Goal: Information Seeking & Learning: Learn about a topic

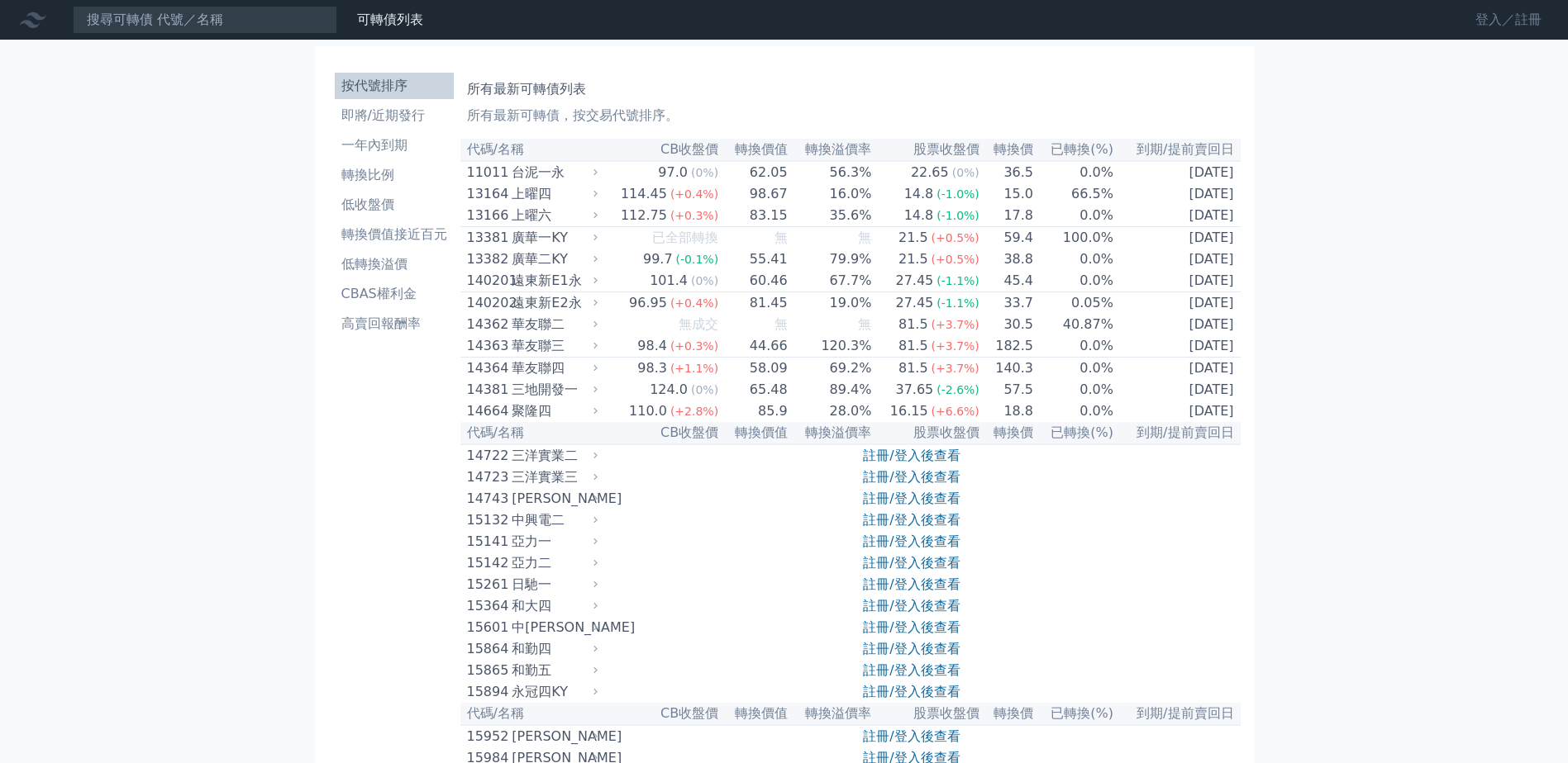
click at [1513, 15] on link "登入／註冊" at bounding box center [1508, 20] width 92 height 27
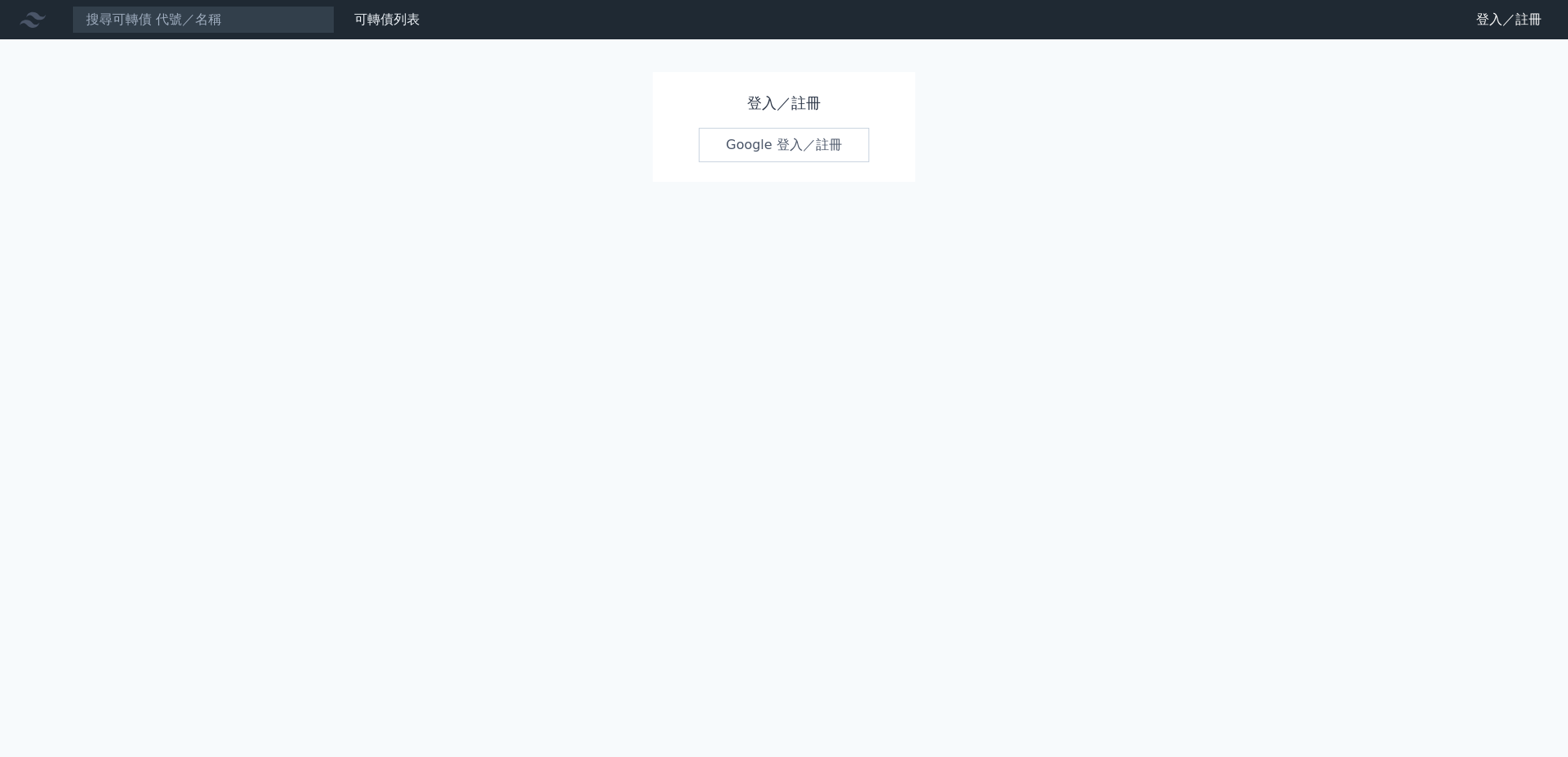
click at [809, 142] on link "Google 登入／註冊" at bounding box center [783, 145] width 171 height 34
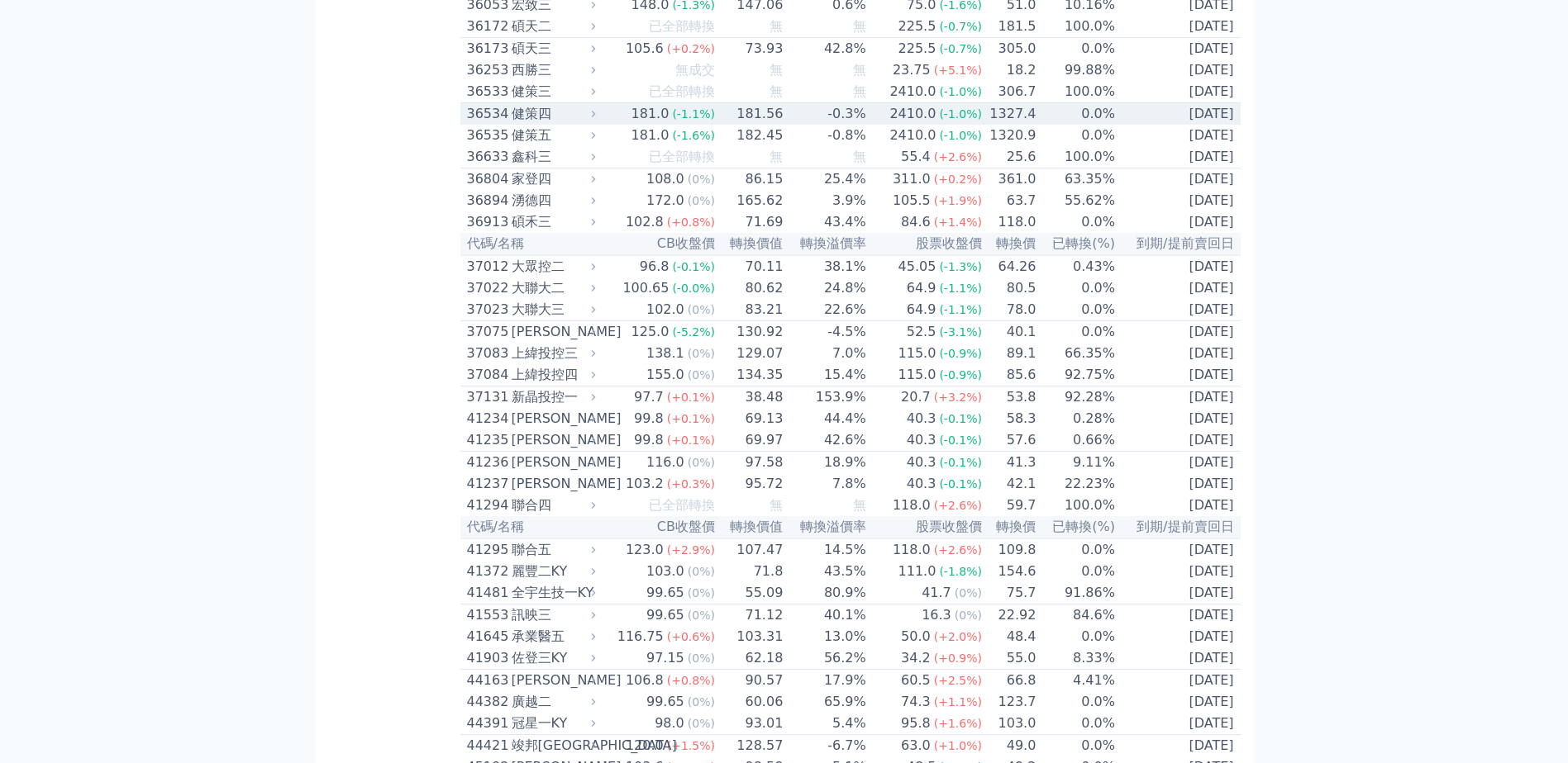
click at [1159, 126] on td "2028-06-03" at bounding box center [1178, 113] width 125 height 22
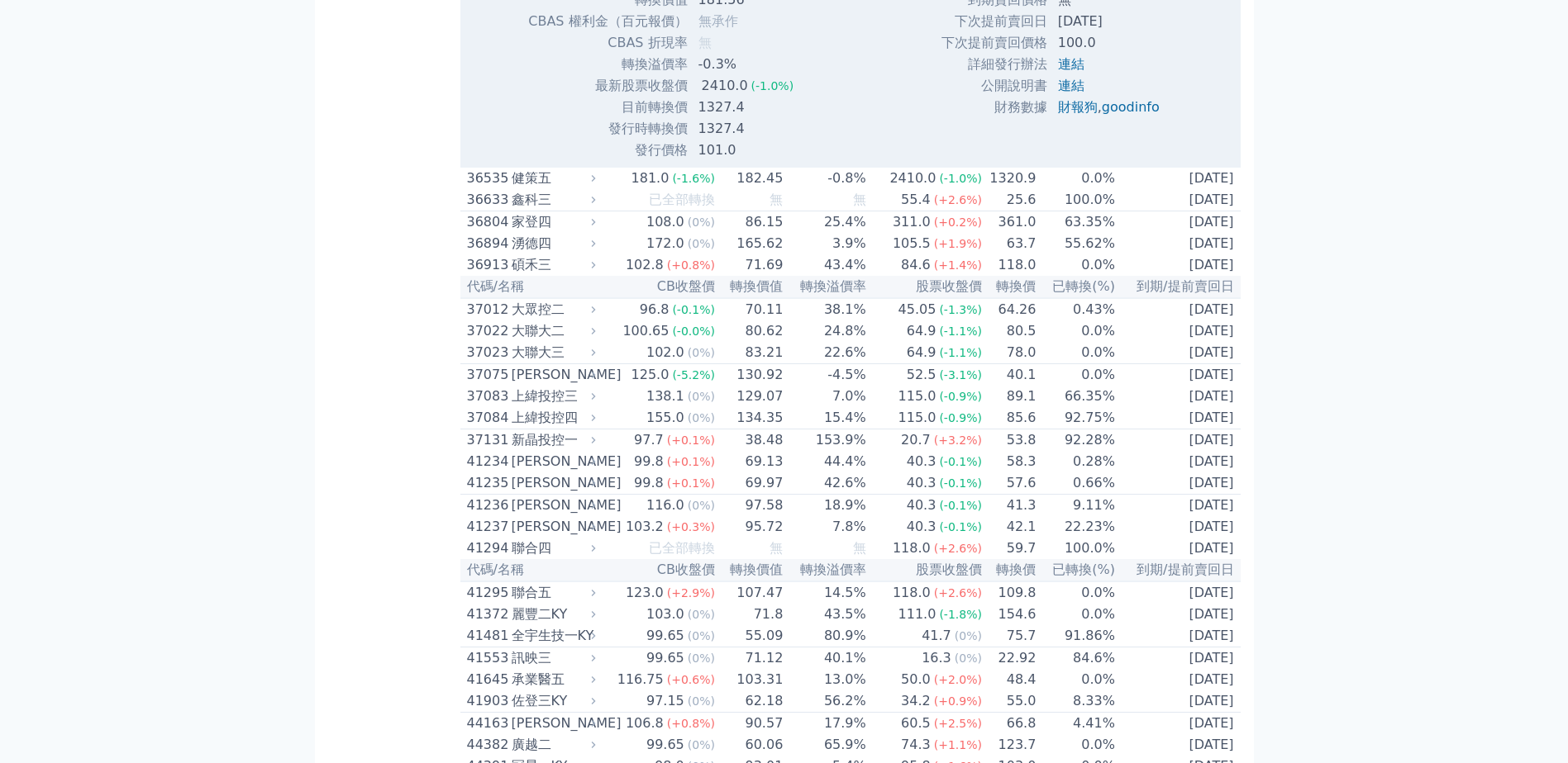
scroll to position [4369, 0]
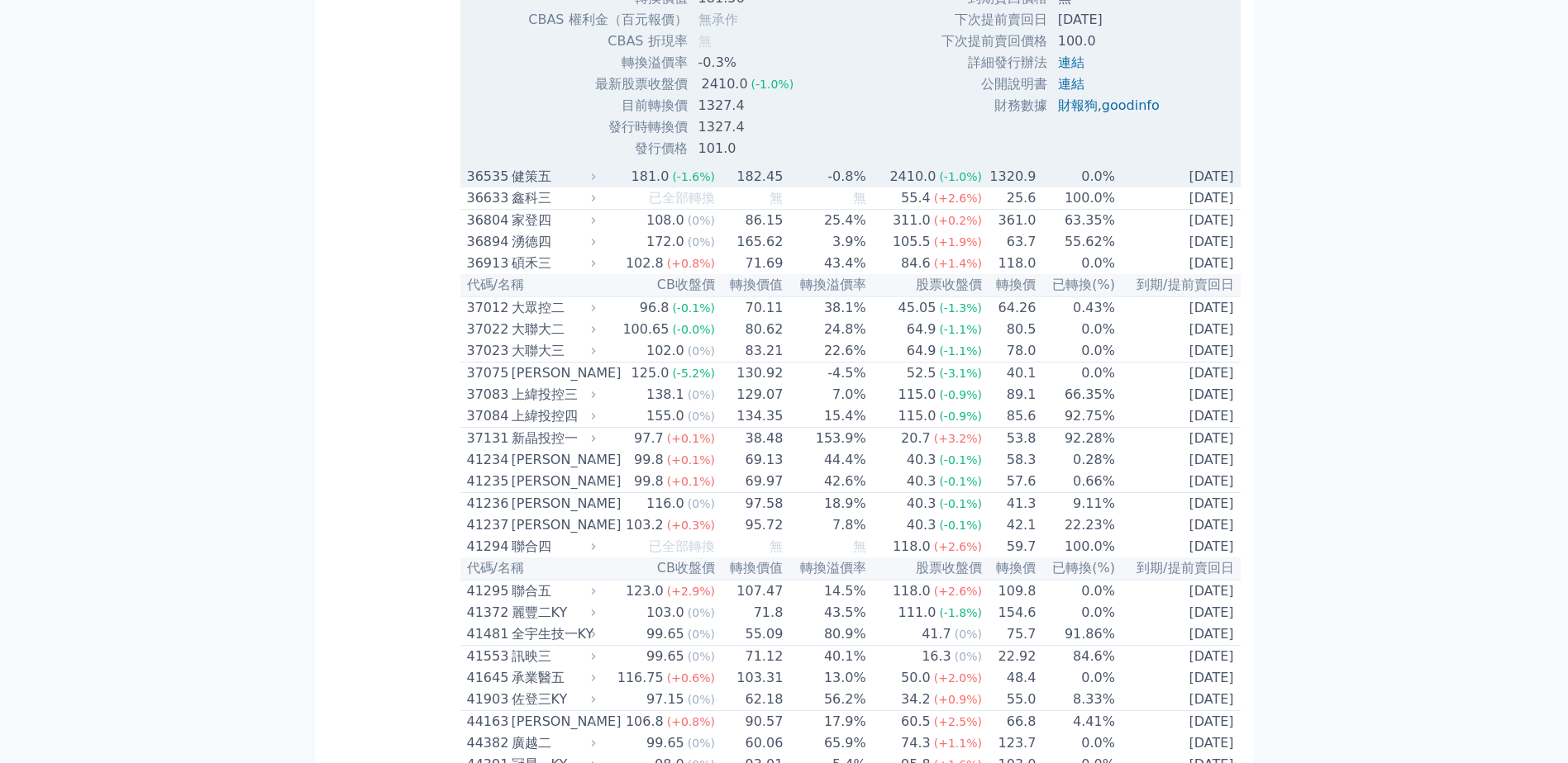
click at [1092, 187] on td "0.0%" at bounding box center [1076, 177] width 80 height 21
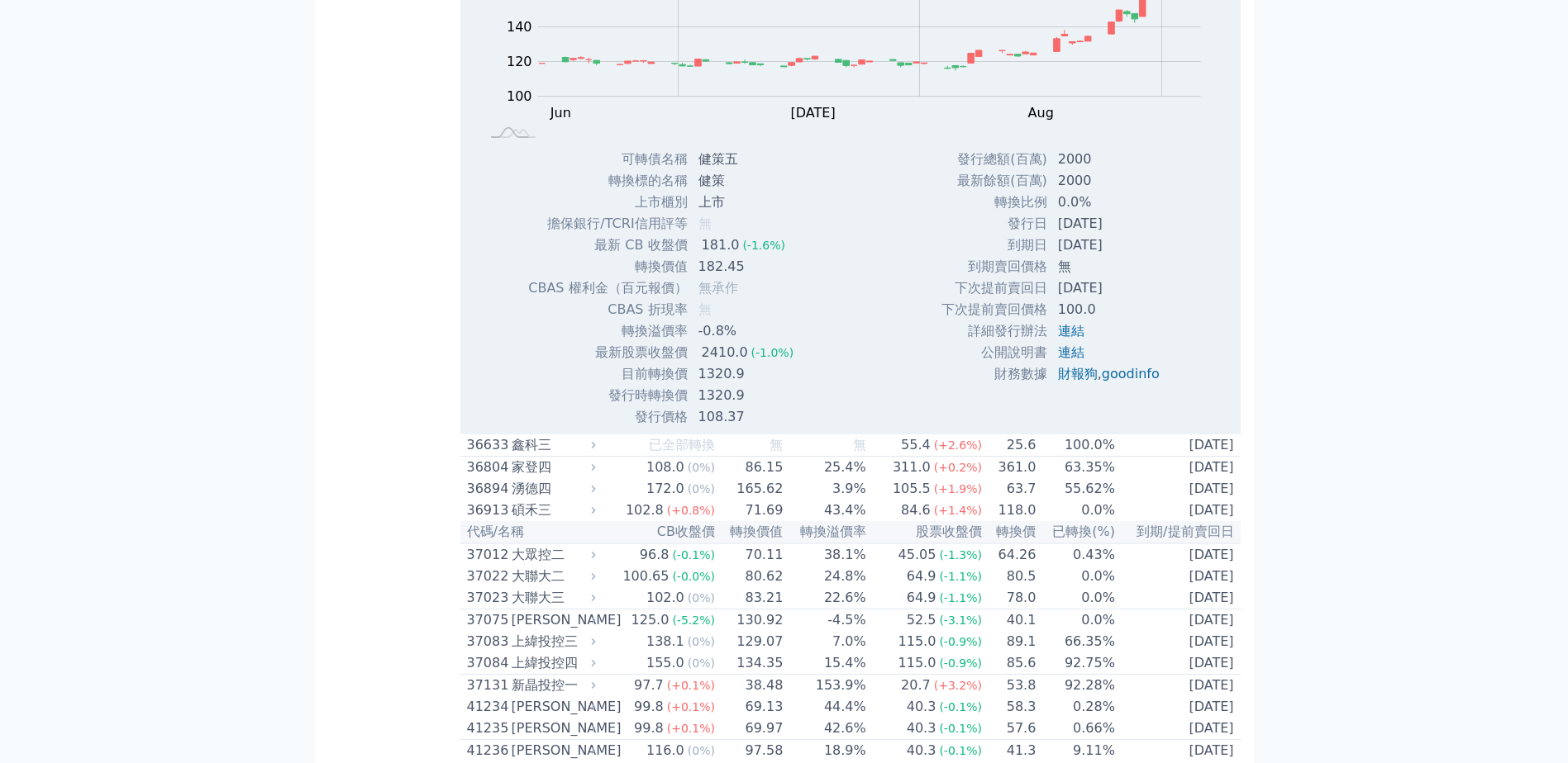
scroll to position [4699, 0]
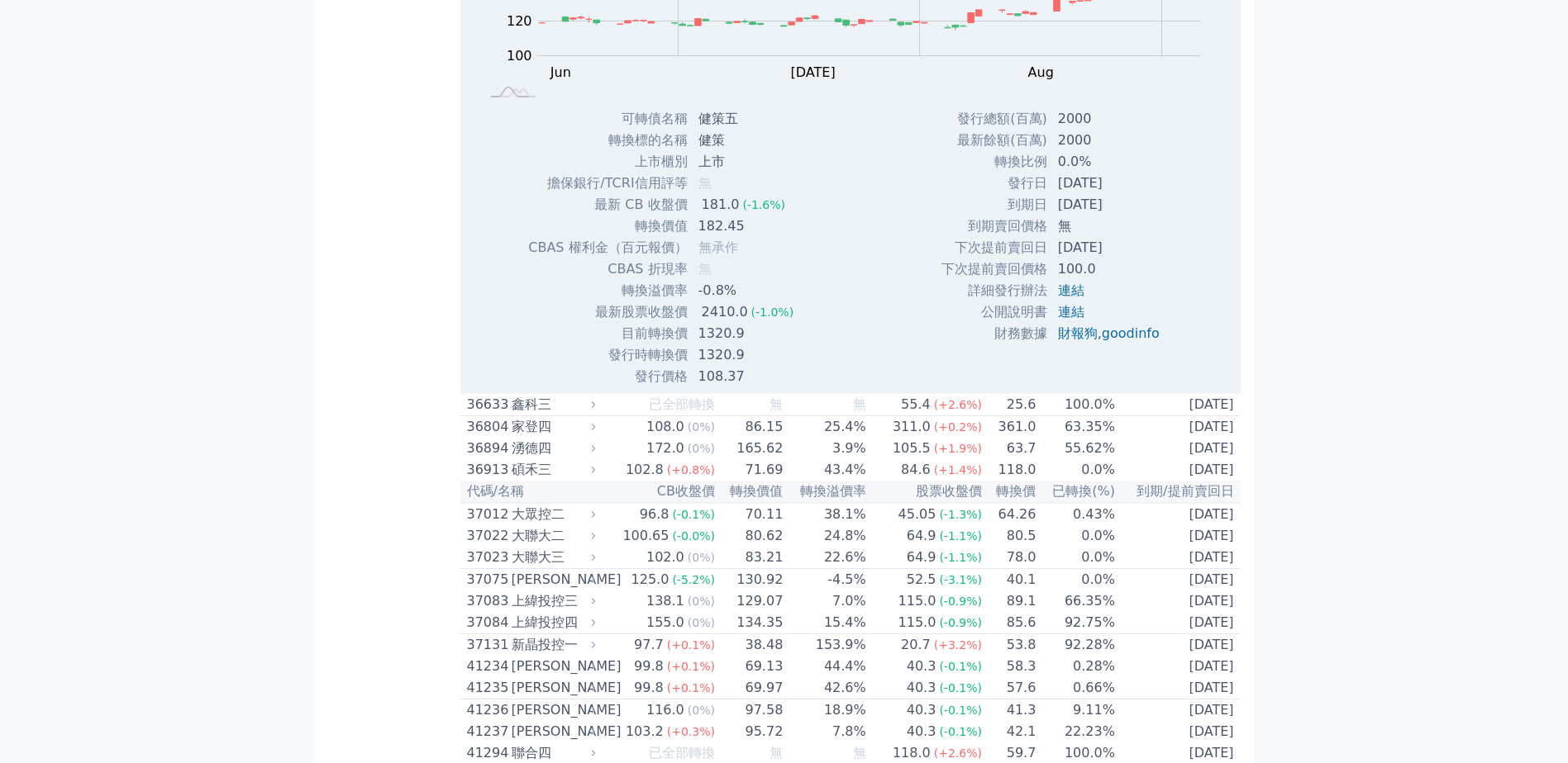
click at [1353, 391] on div "可轉債列表 財務數據 可轉債列表 財務數據 登出 登出 按代號排序 即將/近期發行 一年內到期 轉換比例 低收盤價 轉換價值接近百元 低轉換溢價" at bounding box center [784, 672] width 1568 height 10743
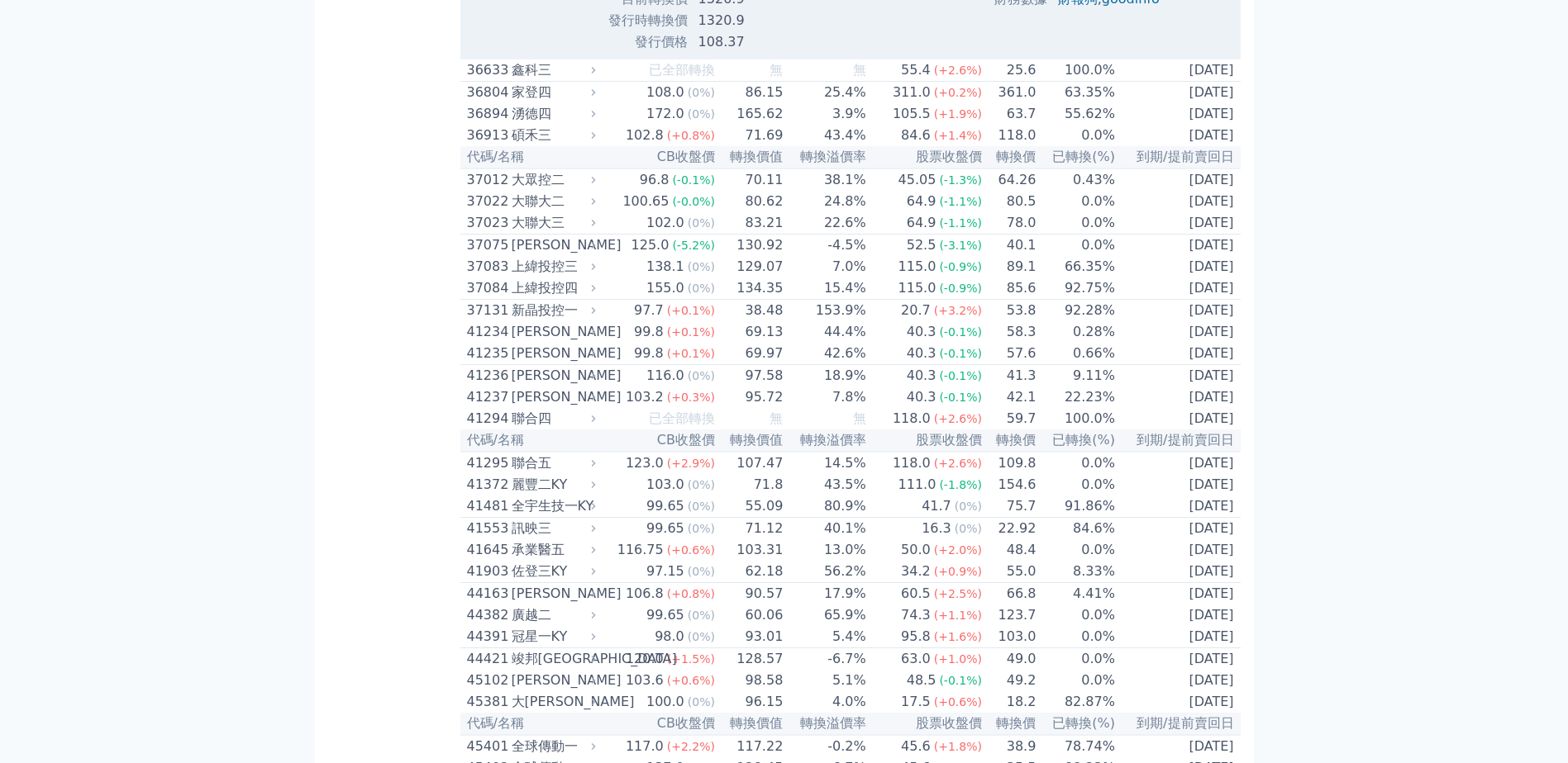
scroll to position [5111, 0]
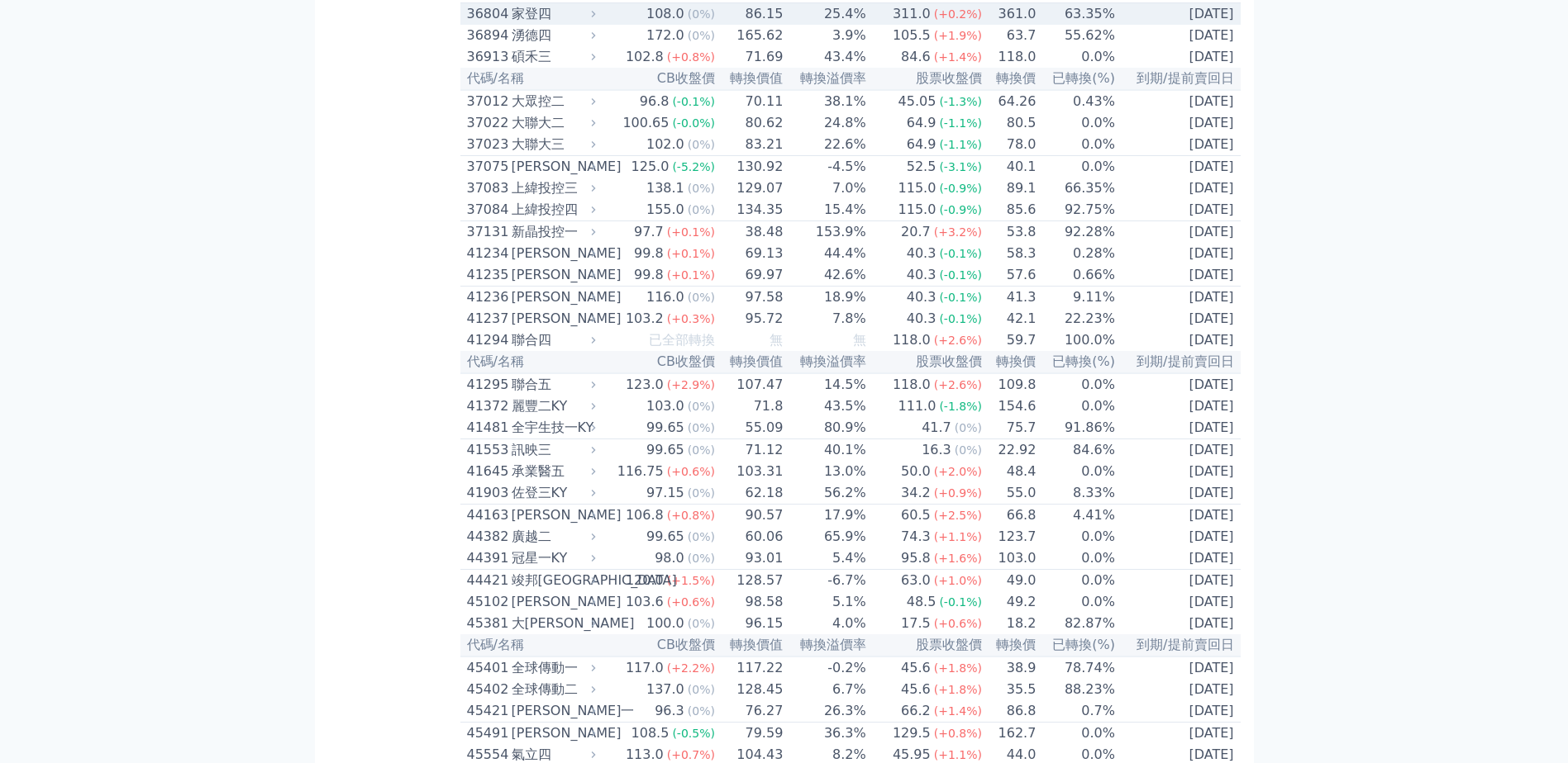
click at [886, 26] on td "311.0 (+0.2%)" at bounding box center [925, 13] width 115 height 22
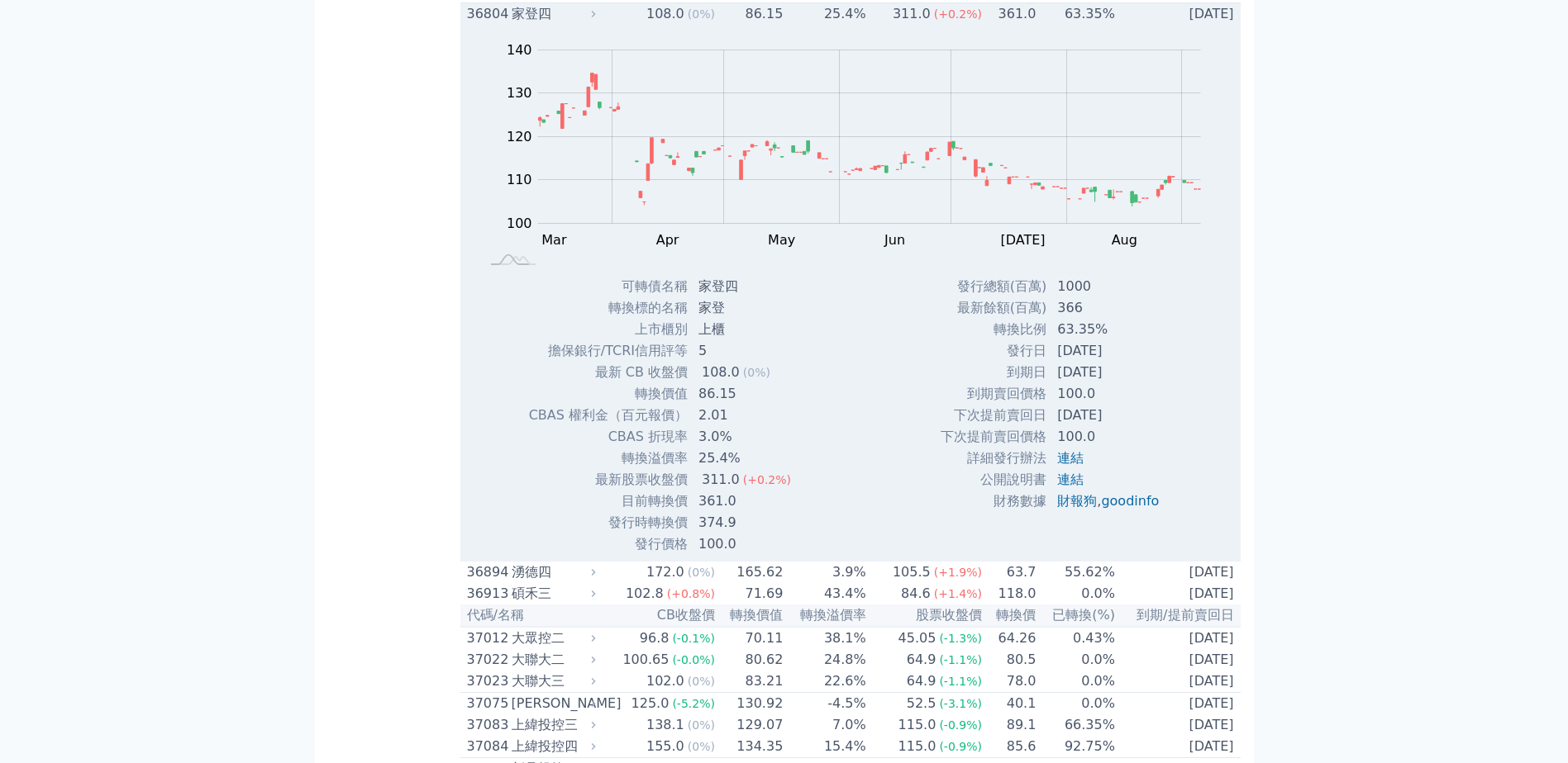
click at [1036, 26] on td "63.35%" at bounding box center [1076, 13] width 80 height 22
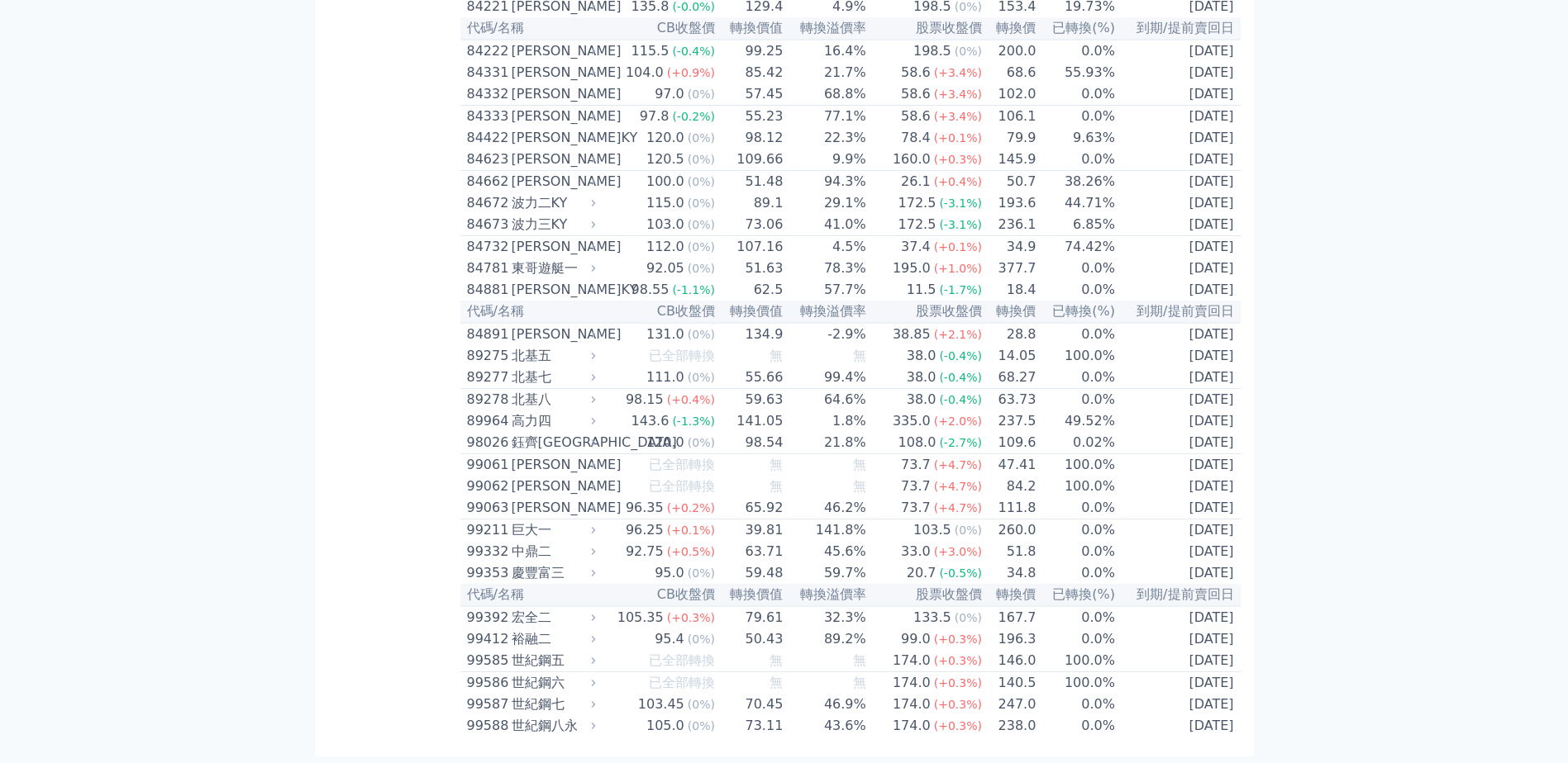
scroll to position [10699, 0]
click at [1223, 62] on td "2028-04-07" at bounding box center [1178, 50] width 125 height 22
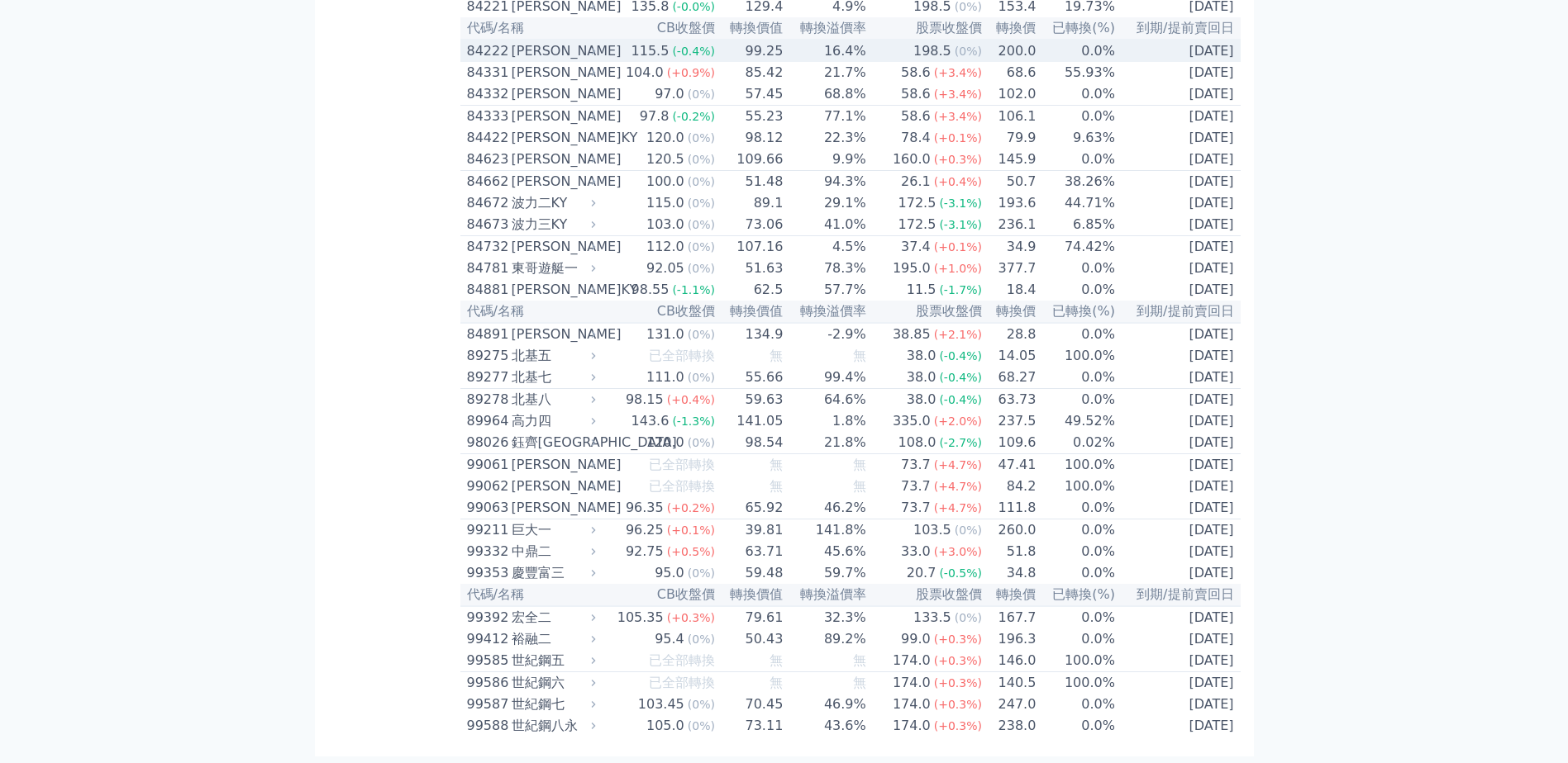
click at [1223, 62] on td "2028-04-07" at bounding box center [1178, 50] width 125 height 22
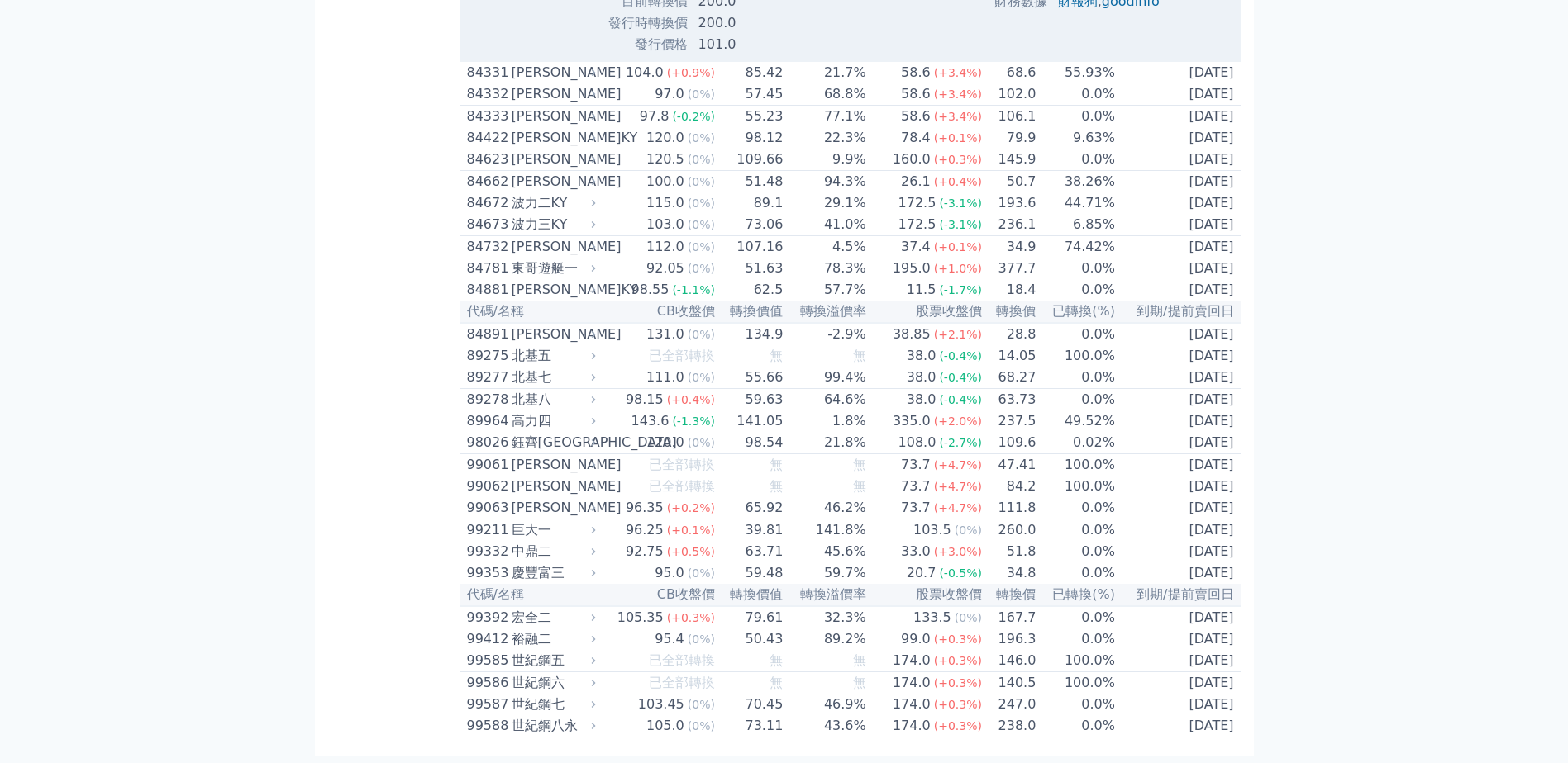
scroll to position [10534, 0]
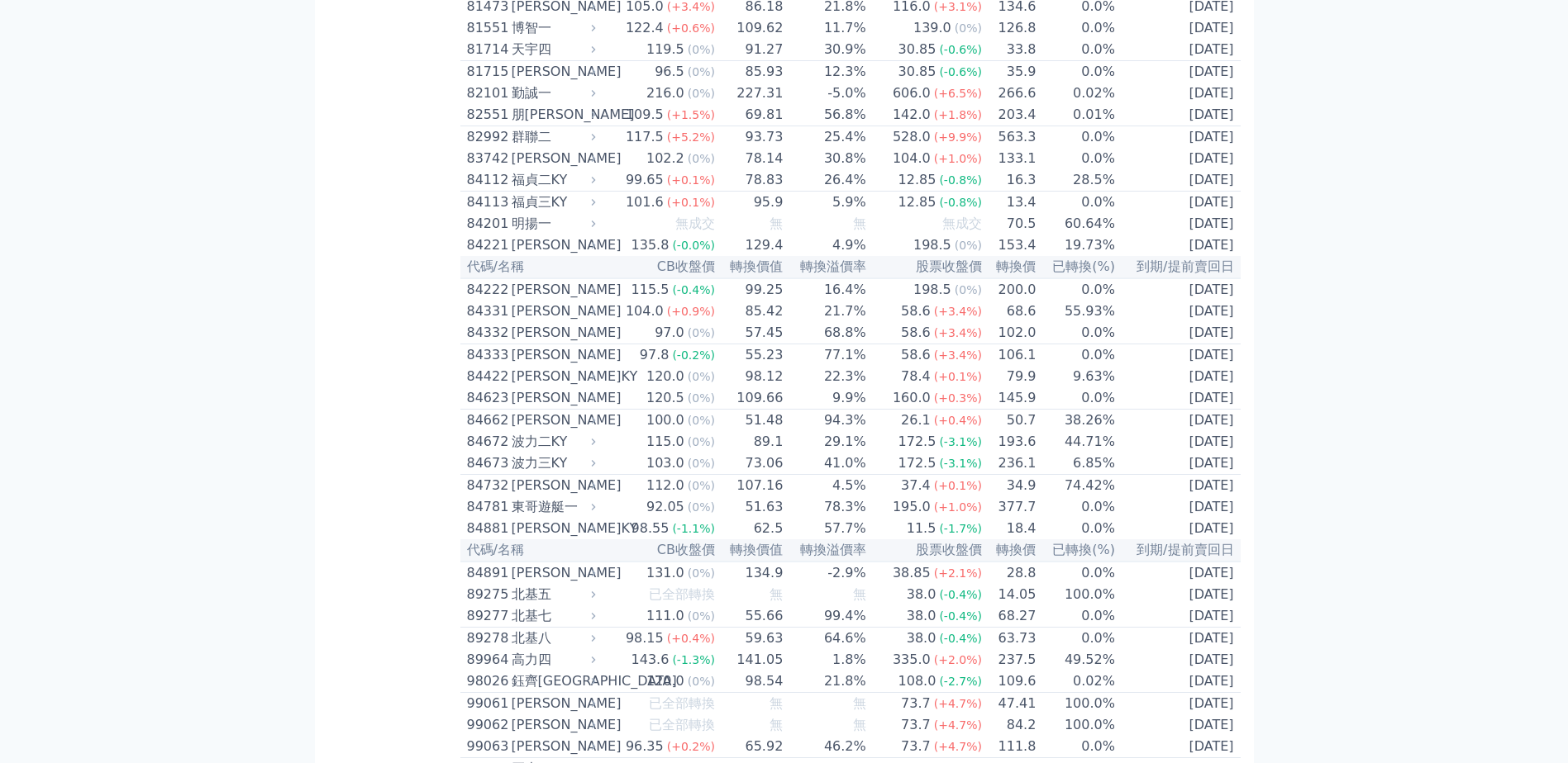
scroll to position [9708, 0]
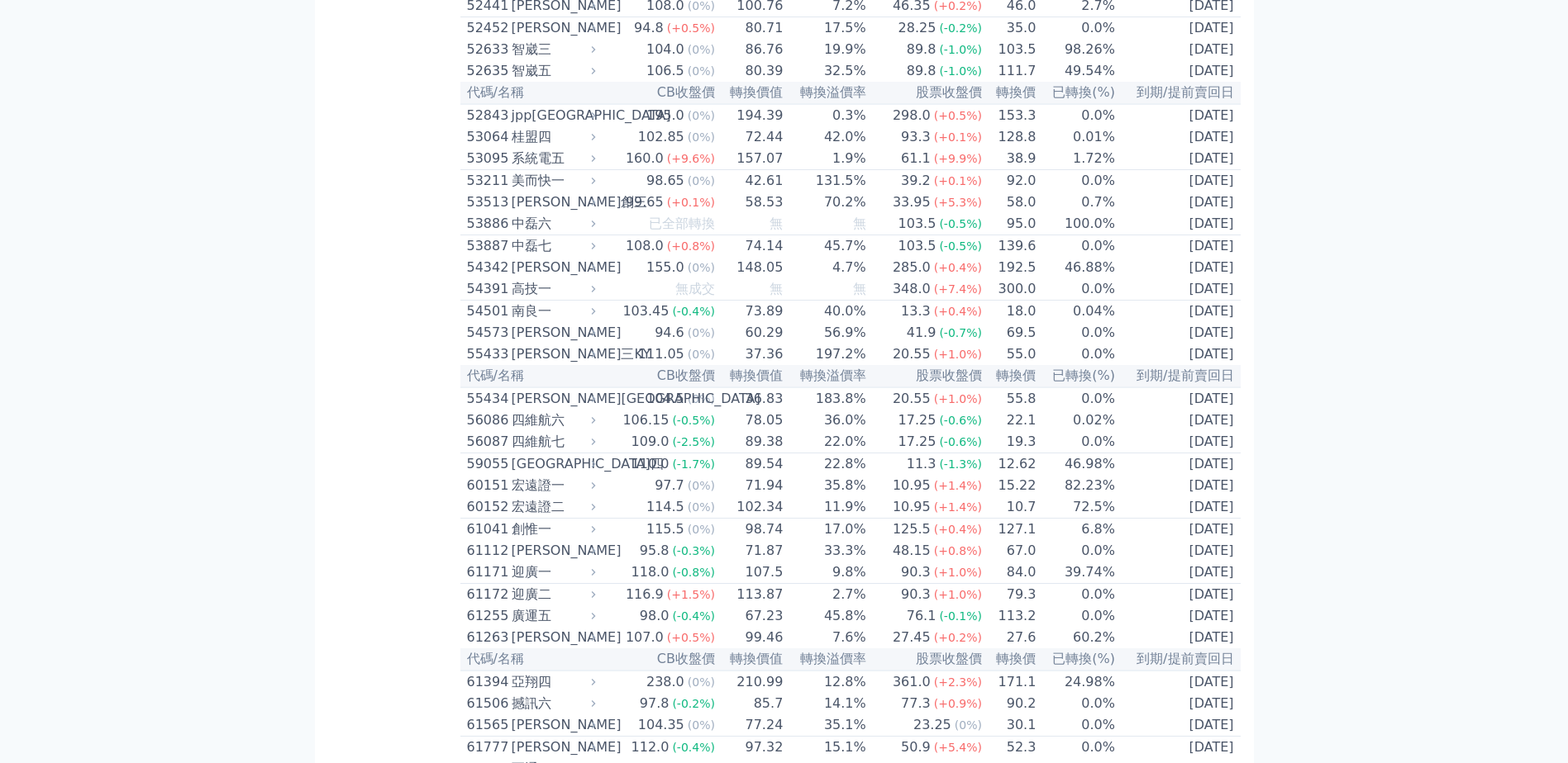
scroll to position [6486, 0]
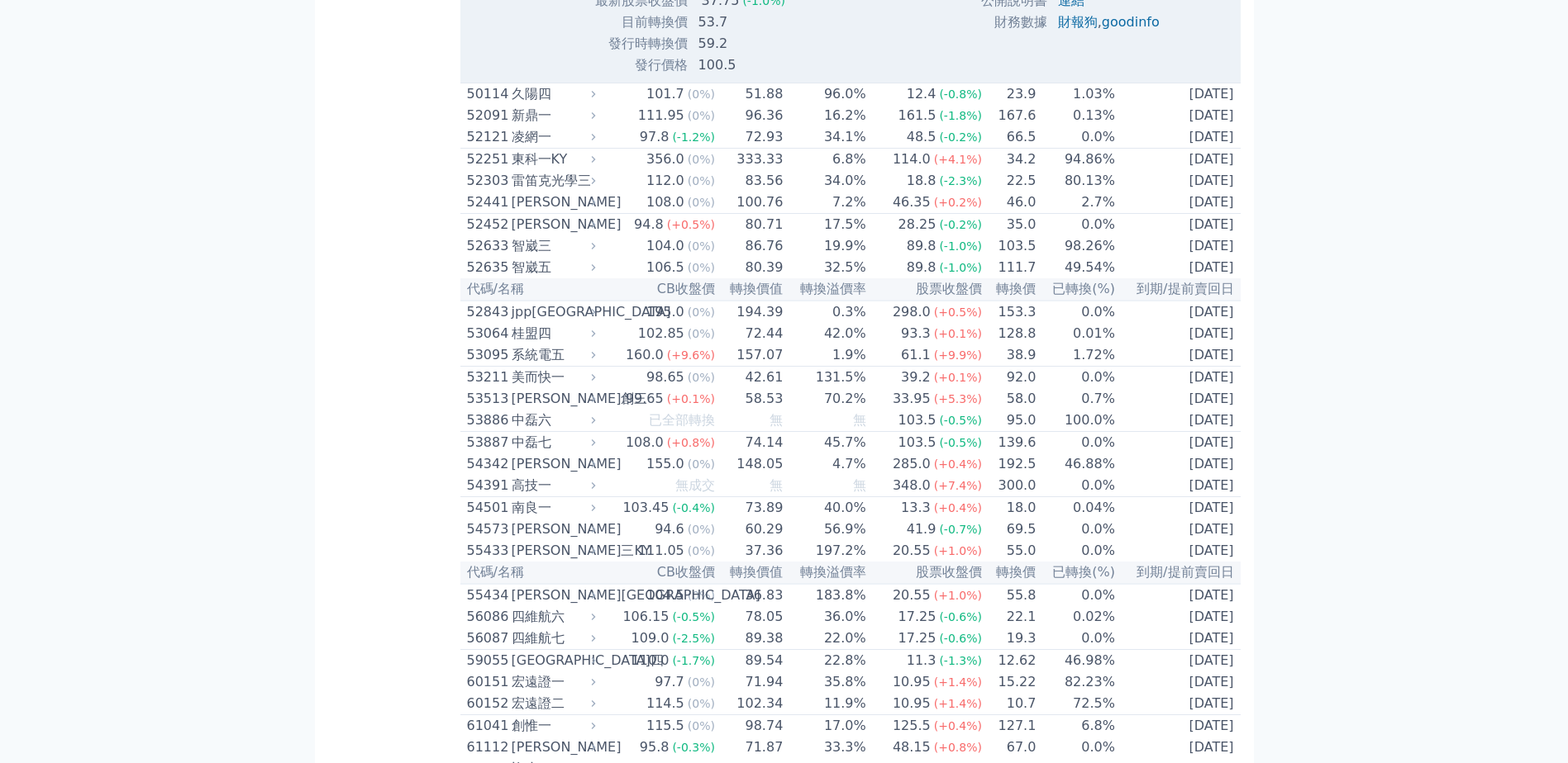
scroll to position [6817, 0]
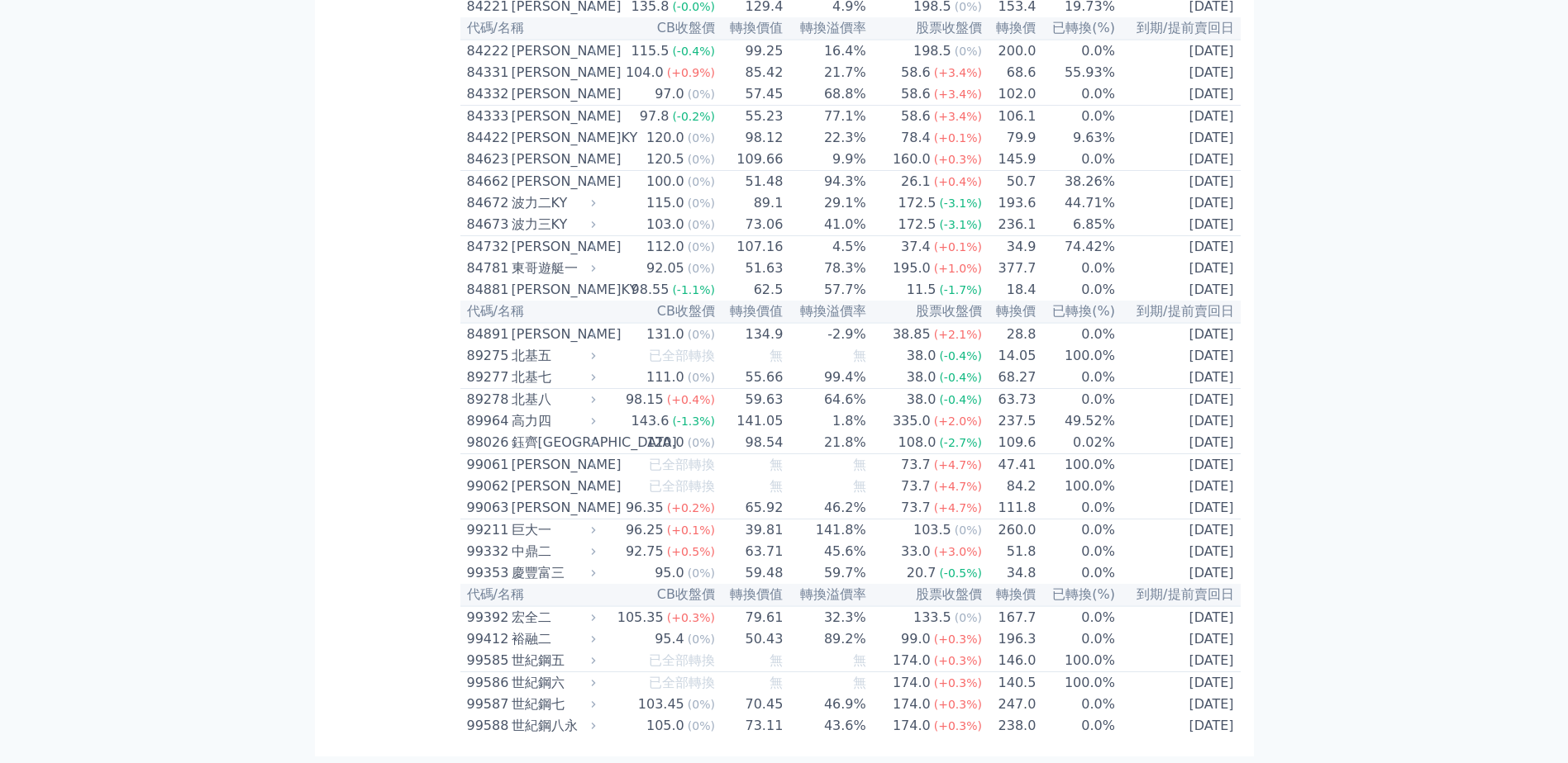
scroll to position [10642, 0]
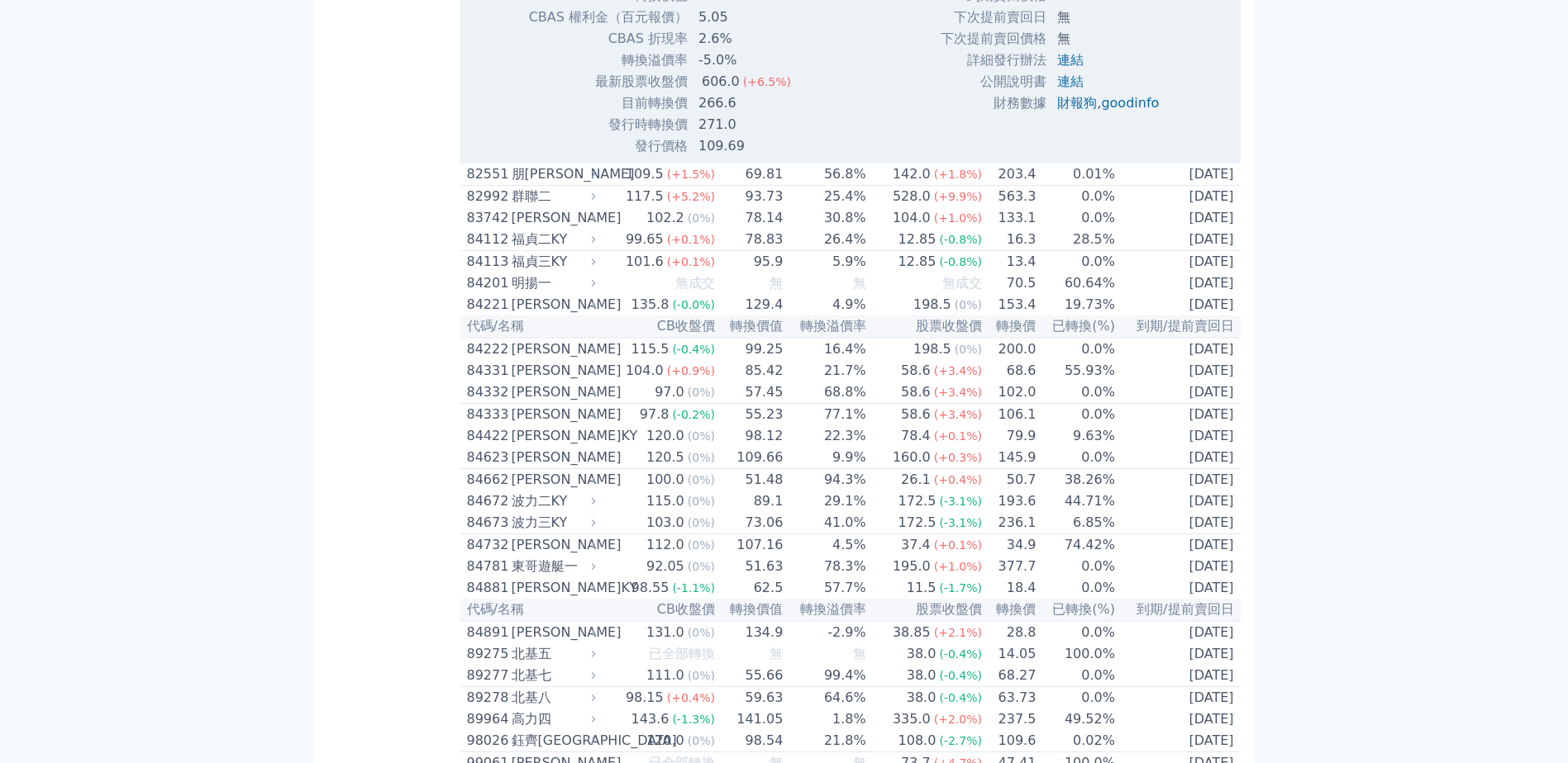
scroll to position [10724, 0]
